Goal: Transaction & Acquisition: Book appointment/travel/reservation

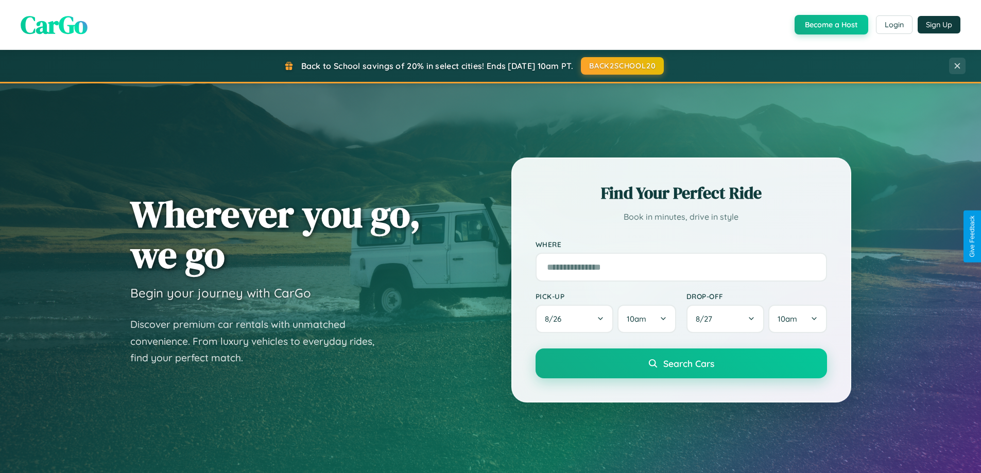
scroll to position [444, 0]
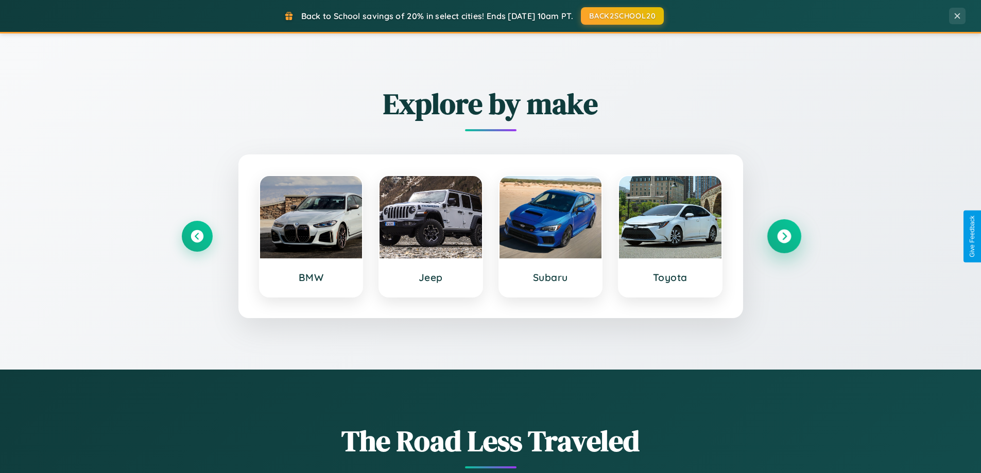
click at [784, 236] on icon at bounding box center [784, 237] width 14 height 14
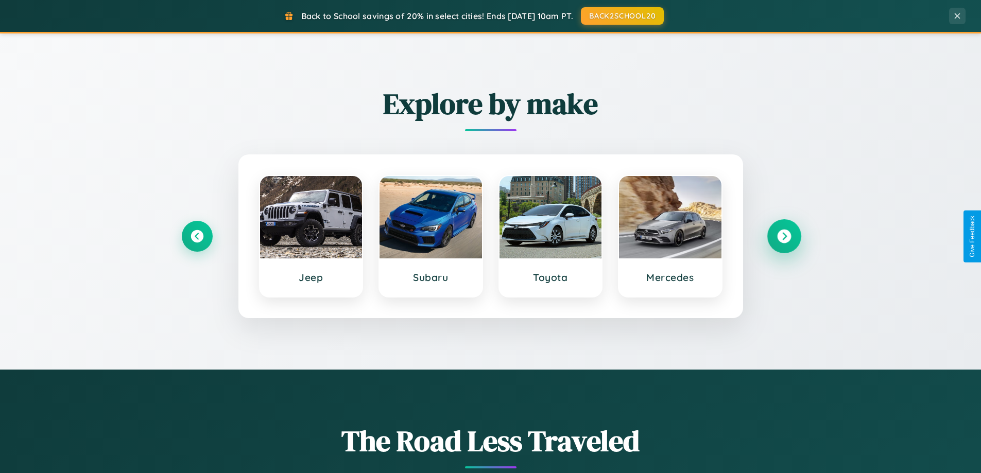
click at [784, 236] on icon at bounding box center [784, 237] width 14 height 14
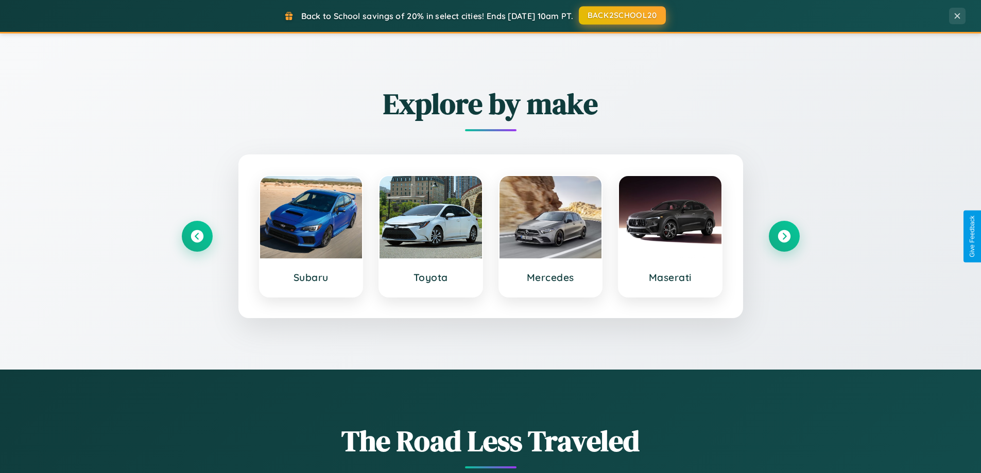
click at [622, 15] on button "BACK2SCHOOL20" at bounding box center [622, 15] width 87 height 19
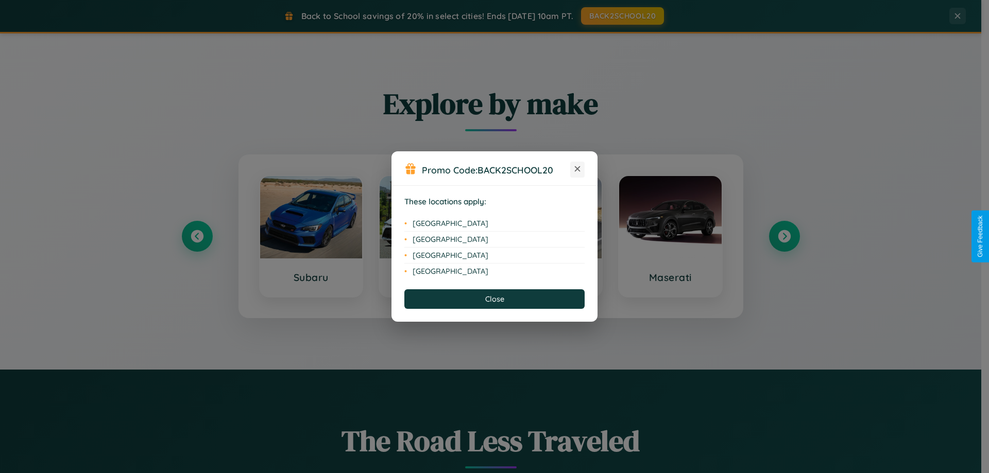
click at [577, 169] on icon at bounding box center [578, 169] width 6 height 6
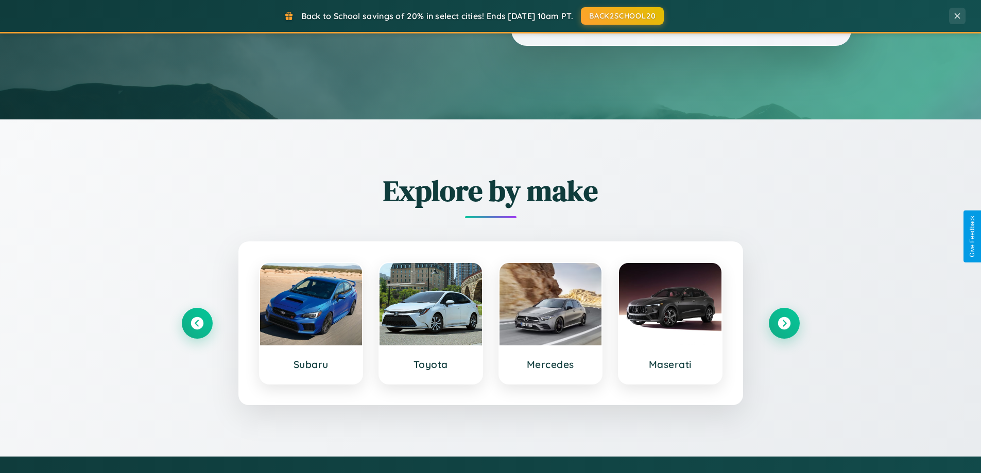
scroll to position [0, 0]
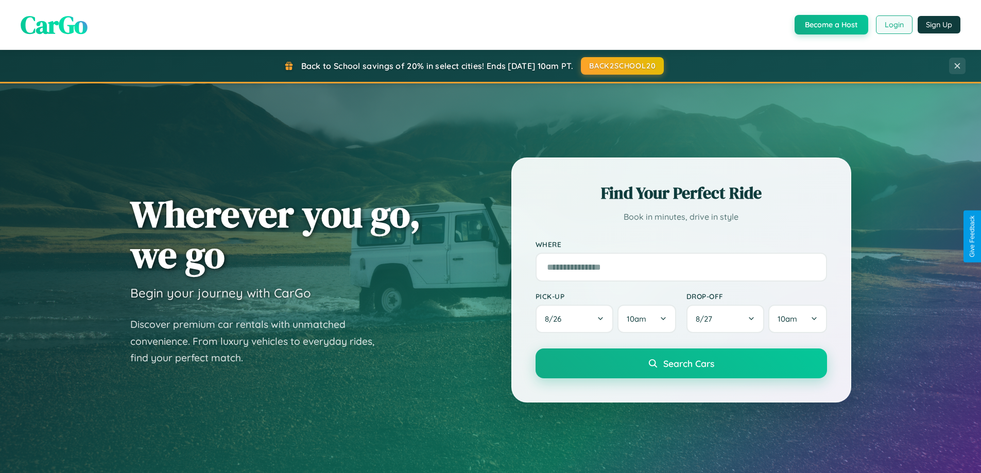
click at [893, 25] on button "Login" at bounding box center [894, 24] width 37 height 19
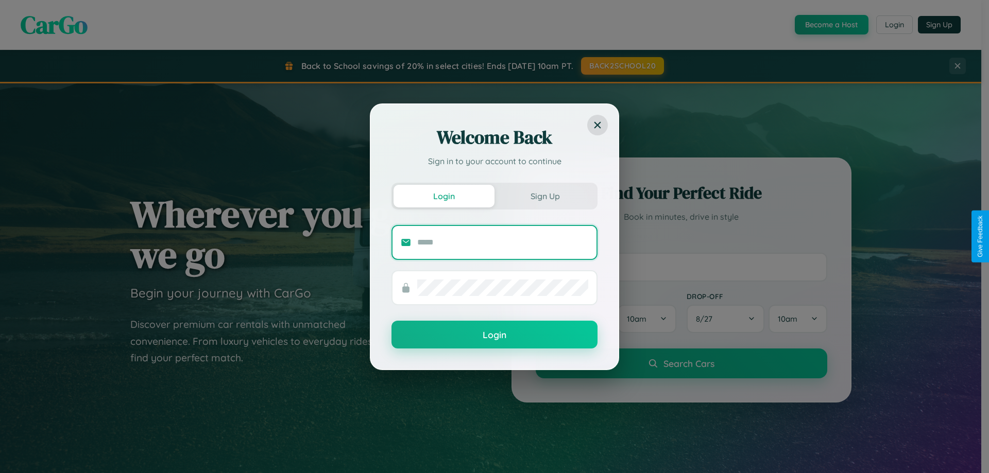
click at [503, 242] on input "text" at bounding box center [502, 242] width 171 height 16
type input "**********"
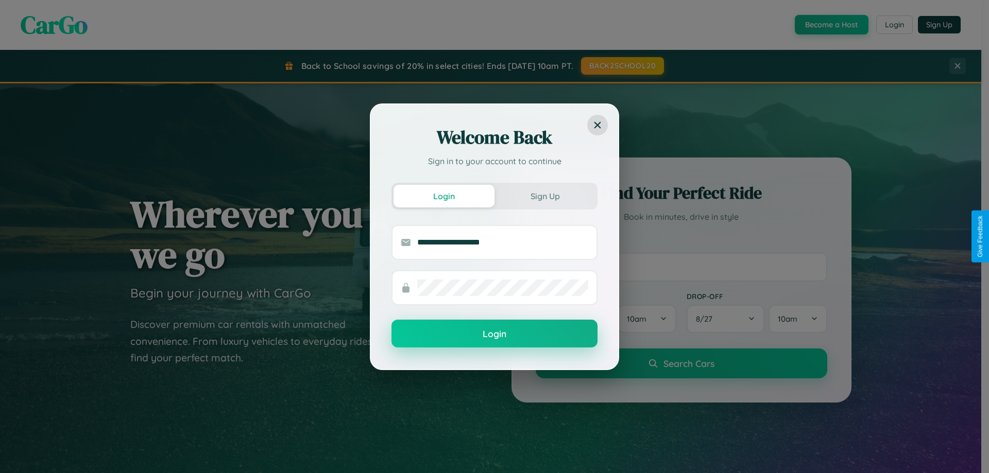
click at [494, 334] on button "Login" at bounding box center [494, 334] width 206 height 28
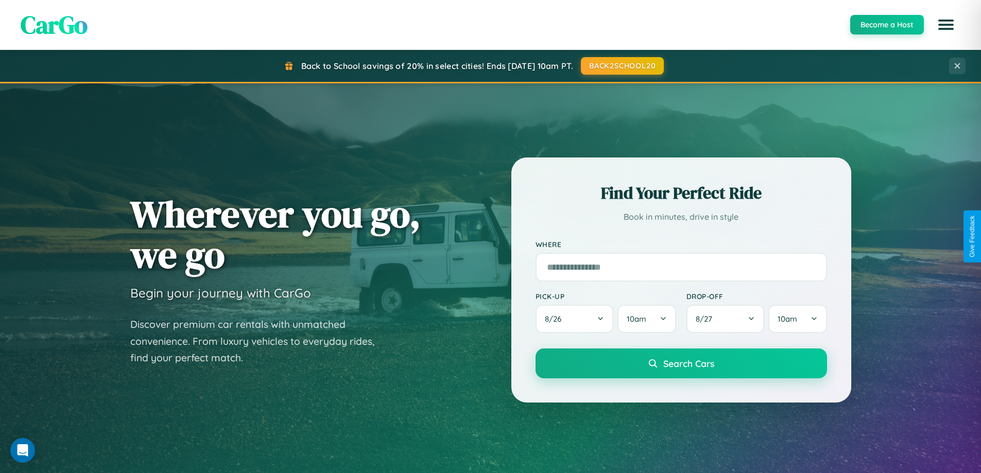
scroll to position [1655, 0]
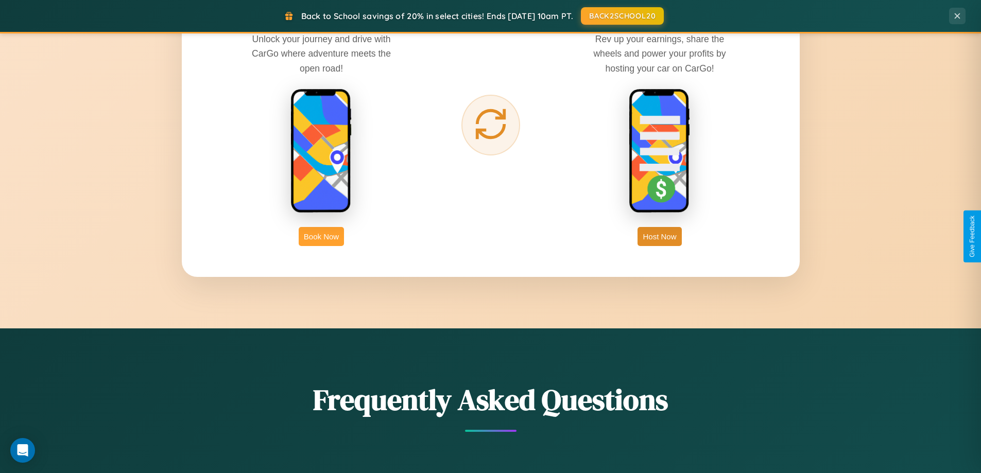
click at [321, 236] on button "Book Now" at bounding box center [321, 236] width 45 height 19
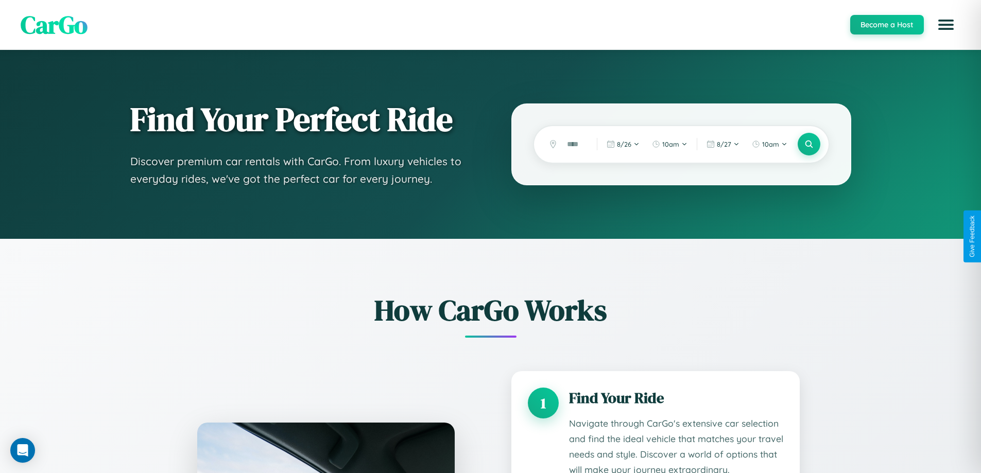
scroll to position [858, 0]
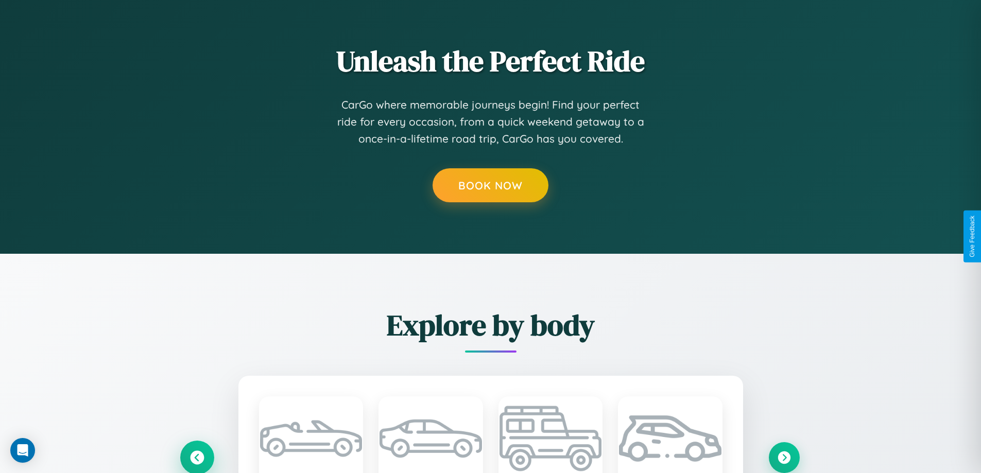
click at [197, 457] on icon at bounding box center [197, 458] width 14 height 14
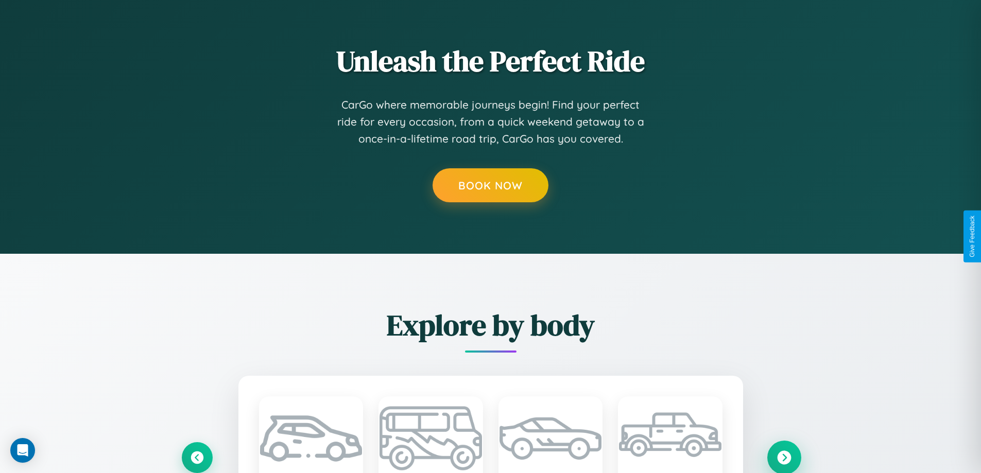
click at [784, 457] on icon at bounding box center [784, 458] width 14 height 14
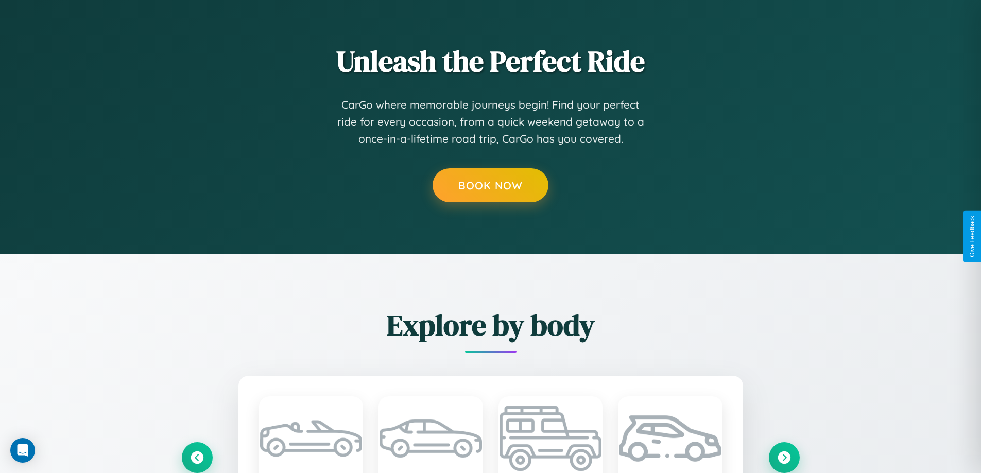
scroll to position [0, 0]
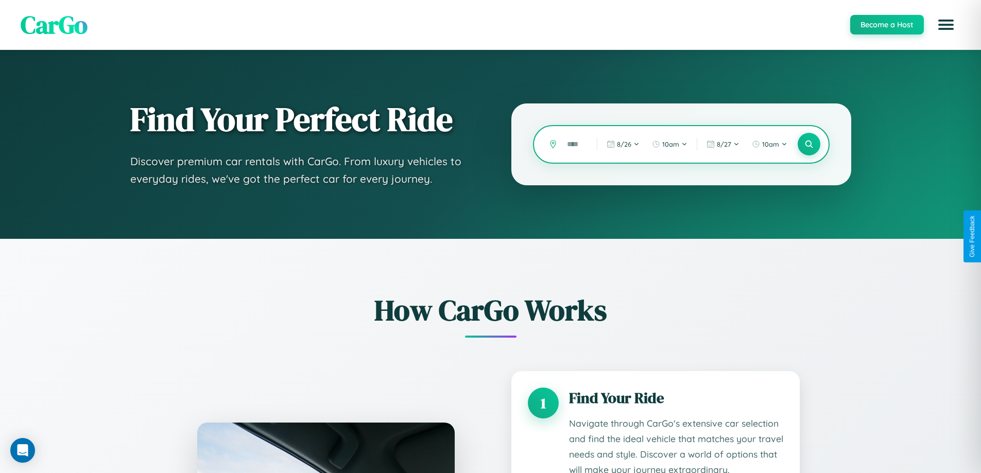
click at [574, 144] on input "text" at bounding box center [574, 144] width 25 height 18
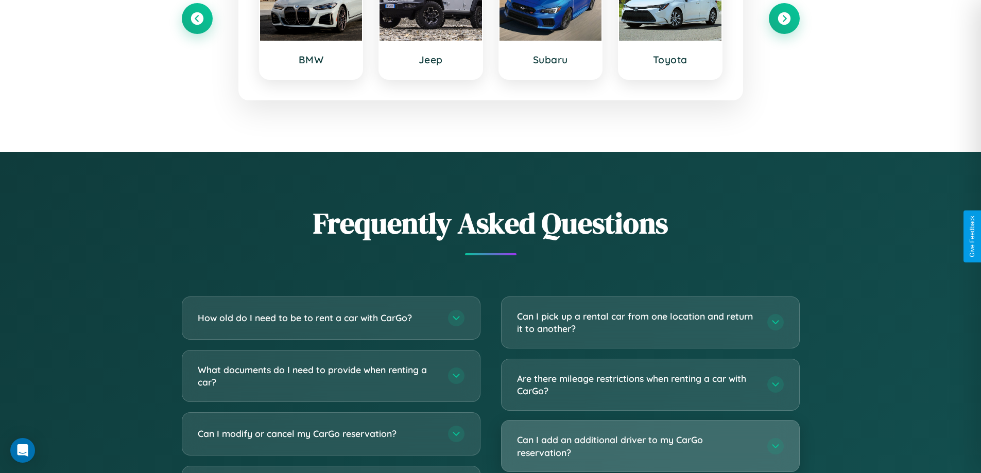
click at [650, 447] on h3 "Can I add an additional driver to my CarGo reservation?" at bounding box center [637, 446] width 240 height 25
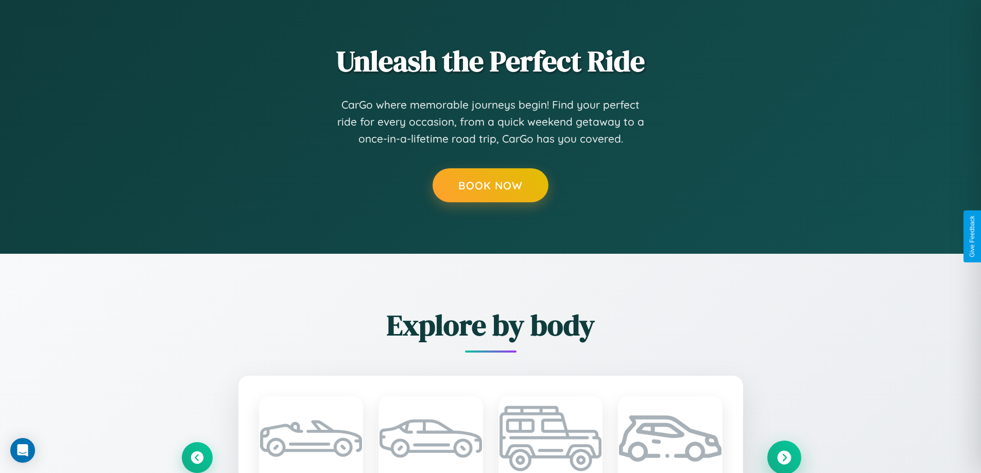
scroll to position [0, 0]
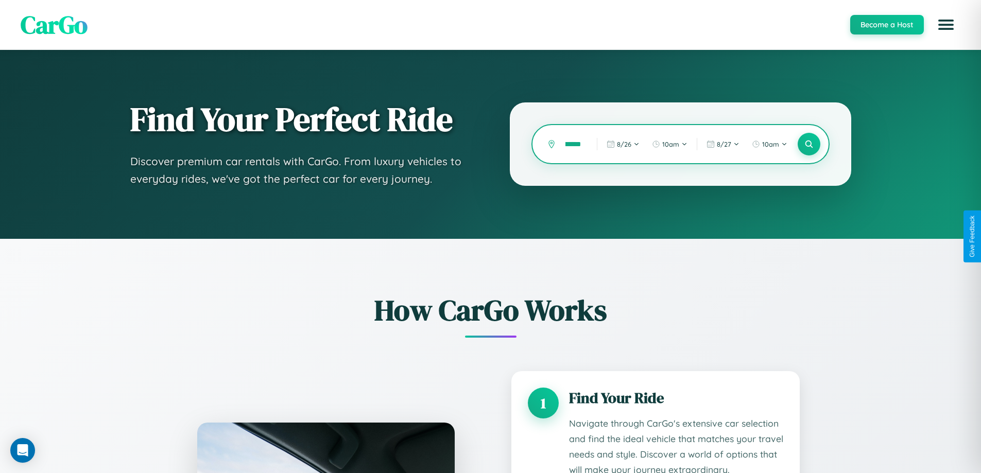
scroll to position [858, 0]
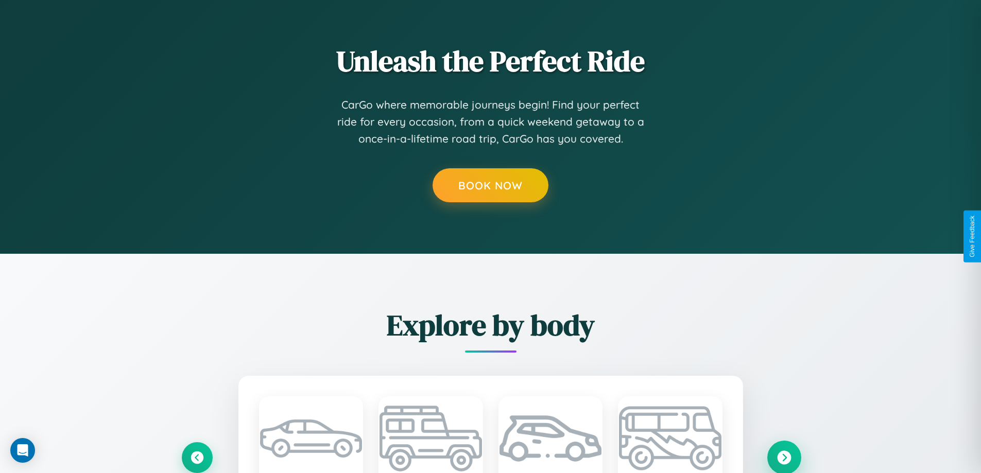
type input "******"
click at [784, 457] on icon at bounding box center [784, 458] width 14 height 14
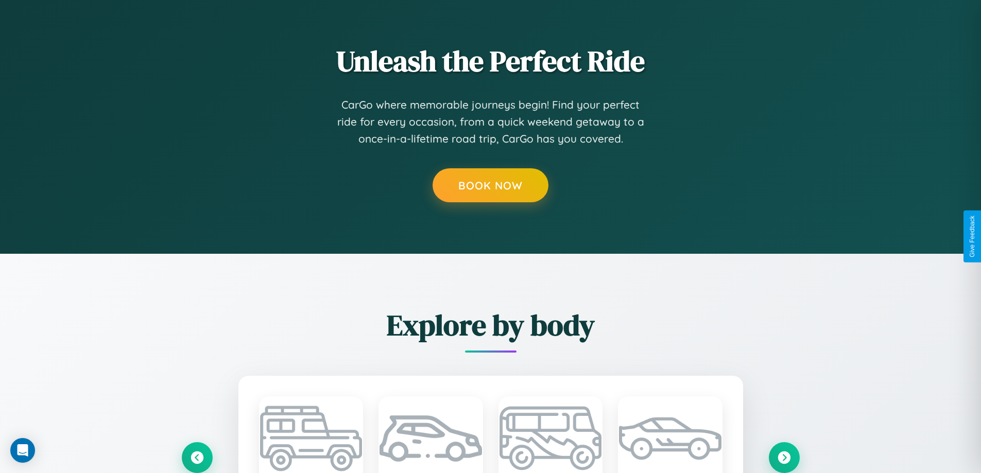
scroll to position [0, 0]
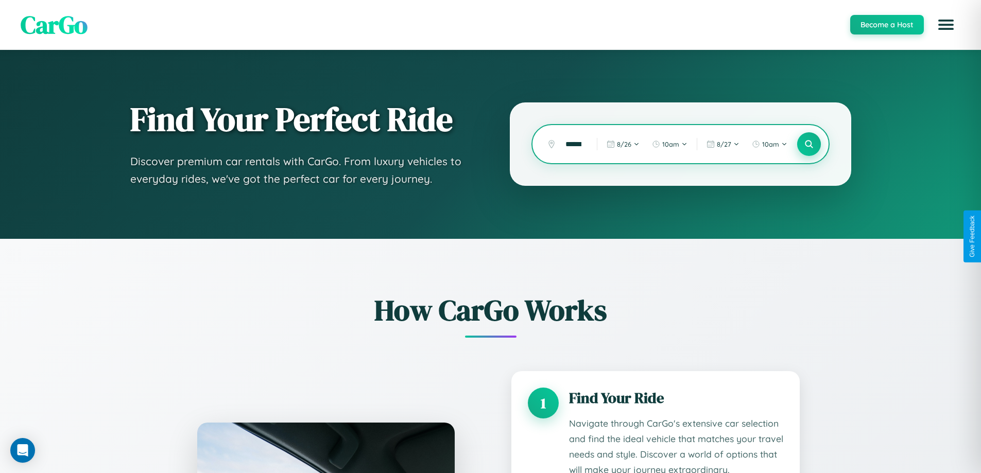
click at [809, 144] on icon at bounding box center [809, 145] width 10 height 10
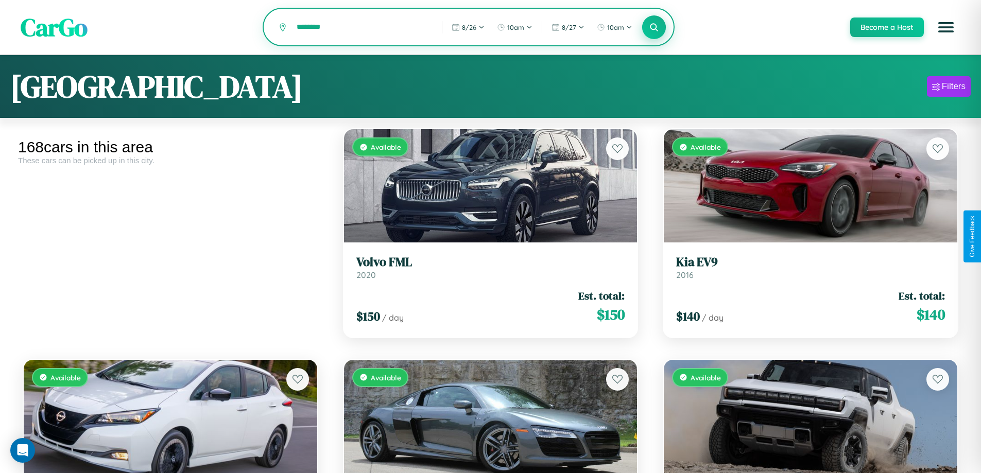
type input "********"
click at [654, 28] on icon at bounding box center [654, 27] width 10 height 10
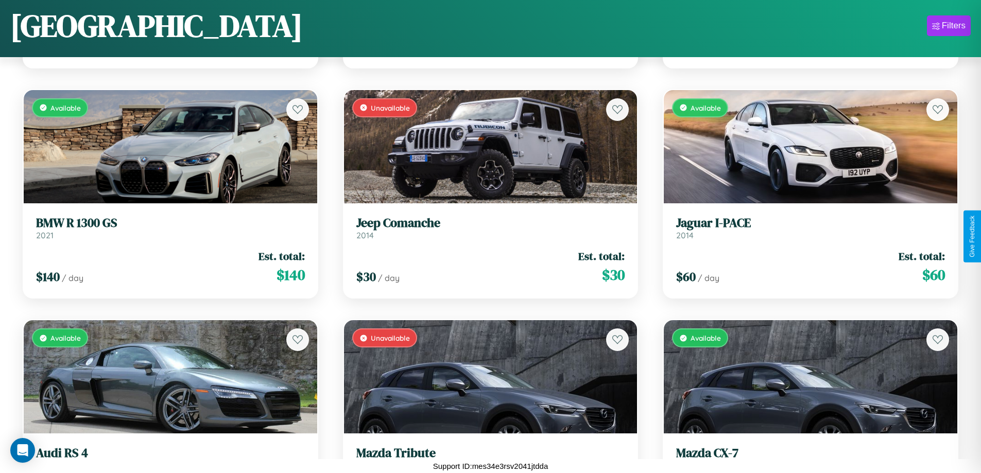
scroll to position [4065, 0]
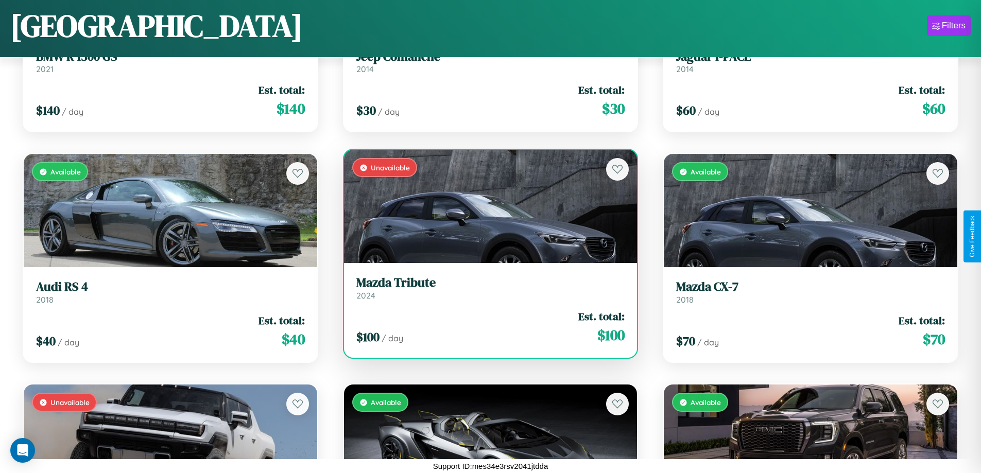
click at [486, 292] on link "Mazda Tribute 2024" at bounding box center [490, 288] width 269 height 25
